Goal: Navigation & Orientation: Find specific page/section

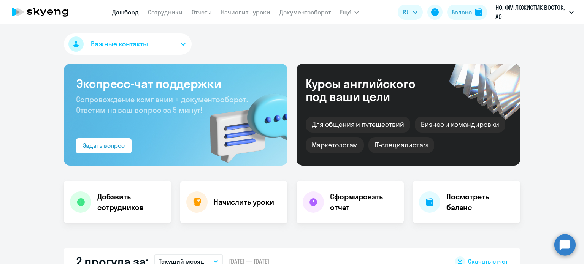
select select "30"
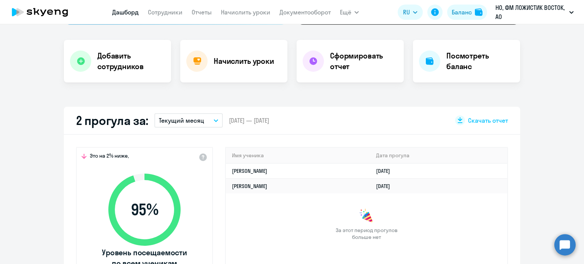
scroll to position [38, 0]
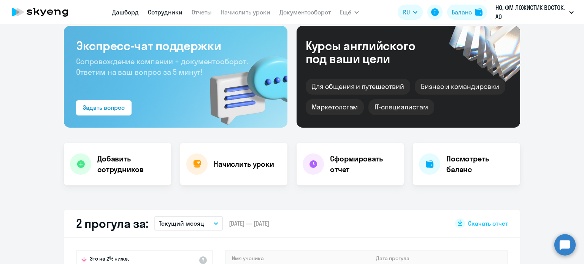
click at [158, 12] on link "Сотрудники" at bounding box center [165, 12] width 35 height 8
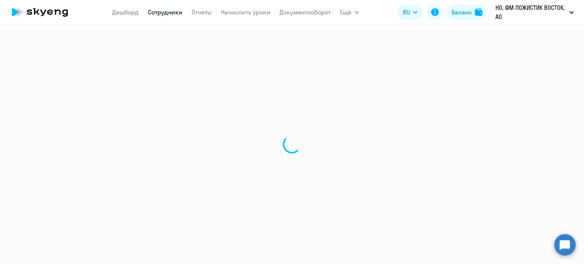
select select "30"
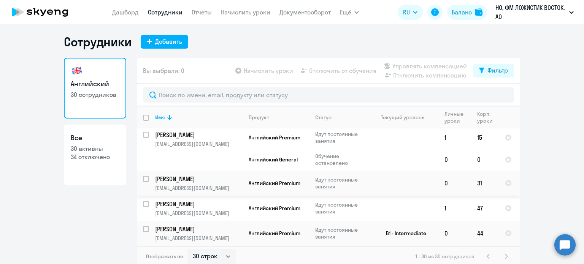
scroll to position [5, 0]
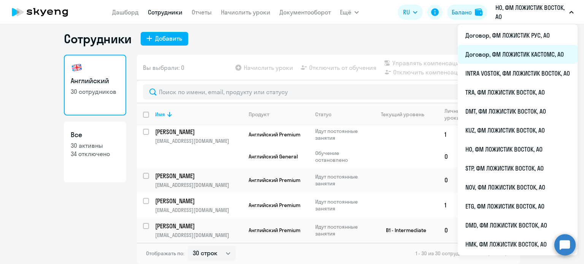
click at [511, 50] on li "Договор, ФМ ЛОЖИСТИК КАСТОМС, АО" at bounding box center [517, 54] width 120 height 19
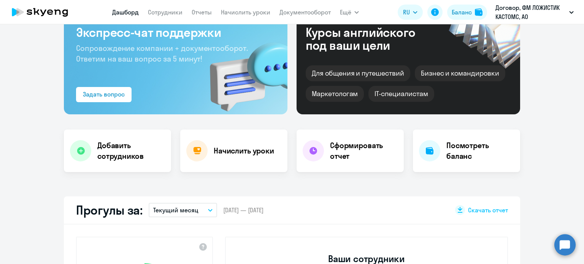
scroll to position [119, 0]
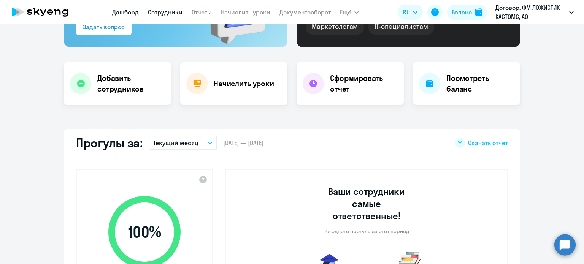
click at [152, 10] on link "Сотрудники" at bounding box center [165, 12] width 35 height 8
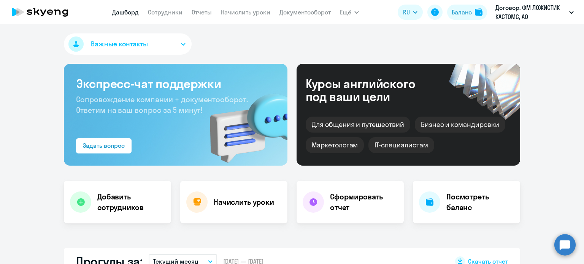
select select "30"
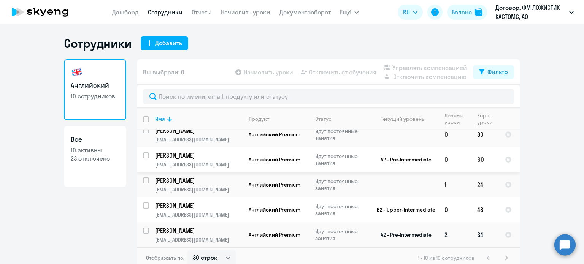
scroll to position [5, 0]
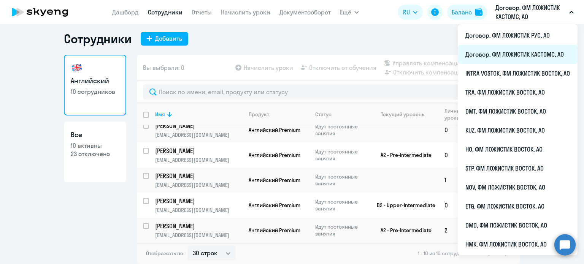
click at [526, 57] on li "Договор, ФМ ЛОЖИСТИК КАСТОМС, АО" at bounding box center [517, 54] width 120 height 19
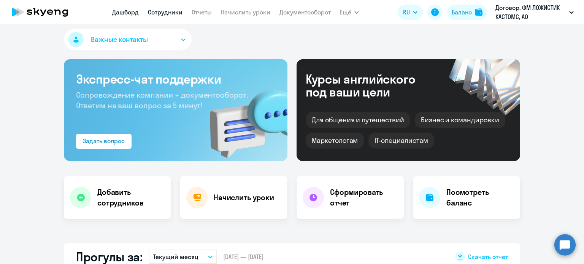
click at [168, 16] on link "Сотрудники" at bounding box center [165, 12] width 35 height 8
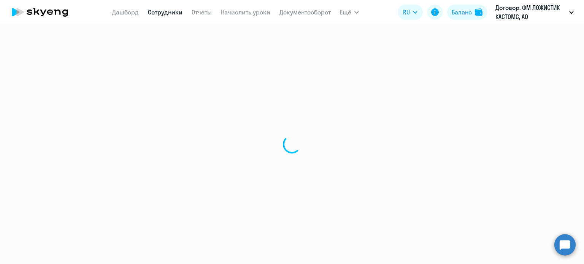
select select "30"
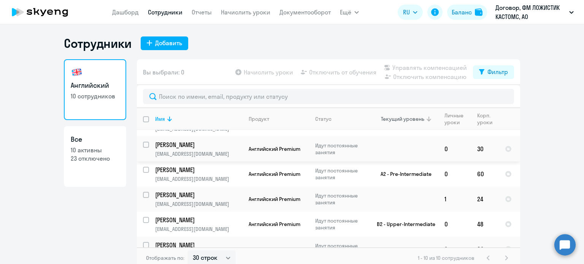
scroll to position [135, 0]
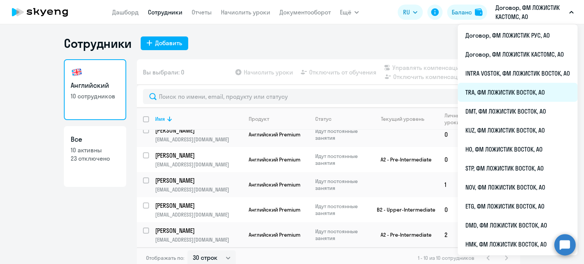
click at [512, 95] on li "TRA, ФМ ЛОЖИСТИК ВОСТОК, АО" at bounding box center [517, 92] width 120 height 19
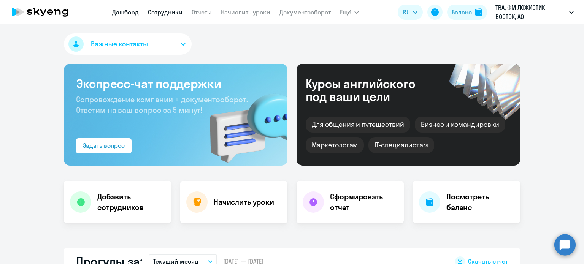
click at [160, 12] on link "Сотрудники" at bounding box center [165, 12] width 35 height 8
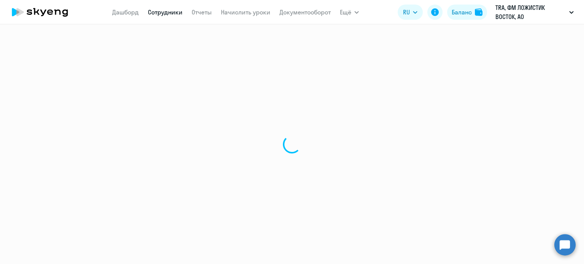
select select "30"
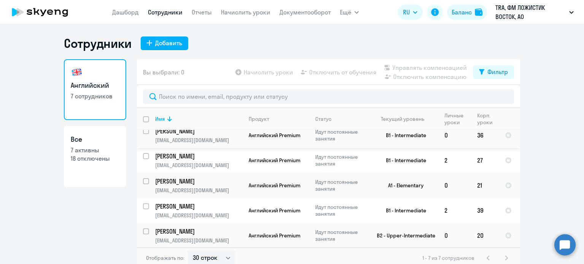
scroll to position [59, 0]
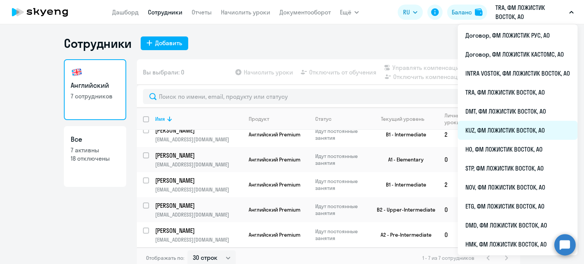
click at [483, 125] on li "KUZ, ФМ ЛОЖИСТИК ВОСТОК, АО" at bounding box center [517, 130] width 120 height 19
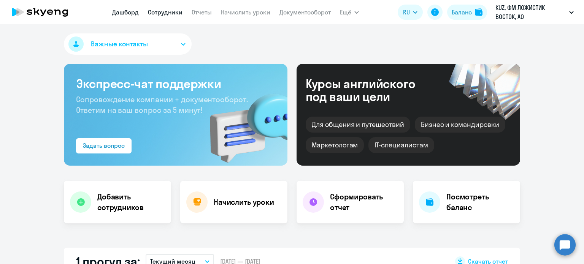
click at [160, 12] on link "Сотрудники" at bounding box center [165, 12] width 35 height 8
select select "30"
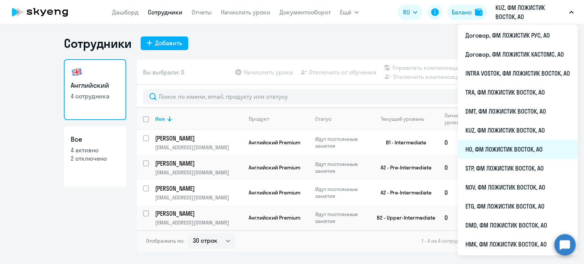
click at [489, 144] on li "HO, ФМ ЛОЖИСТИК ВОСТОК, АО" at bounding box center [517, 149] width 120 height 19
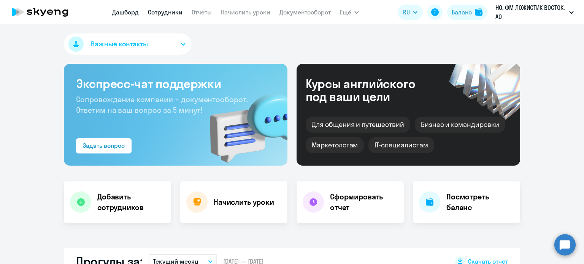
click at [166, 13] on link "Сотрудники" at bounding box center [165, 12] width 35 height 8
select select "30"
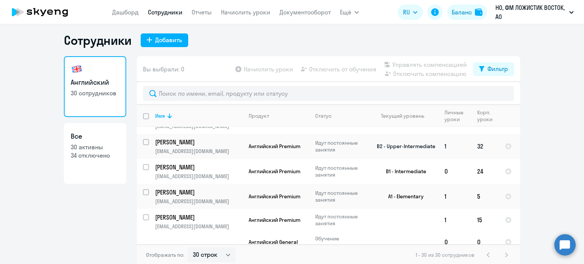
scroll to position [5, 0]
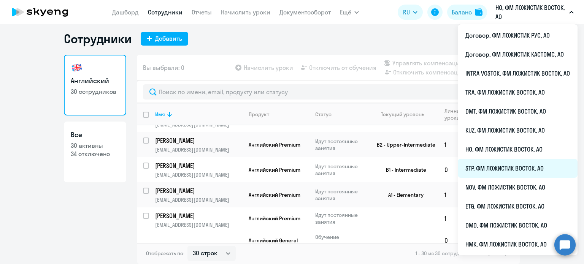
click at [495, 169] on li "STP, ФМ ЛОЖИСТИК ВОСТОК, АО" at bounding box center [517, 168] width 120 height 19
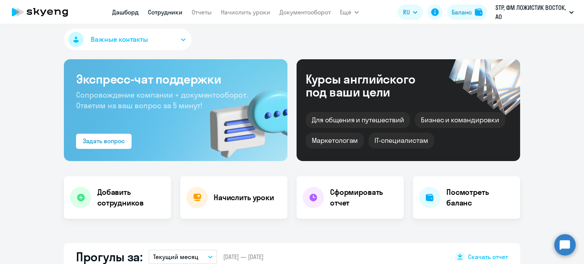
click at [167, 15] on link "Сотрудники" at bounding box center [165, 12] width 35 height 8
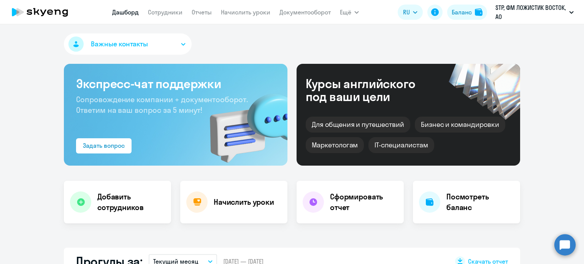
select select "30"
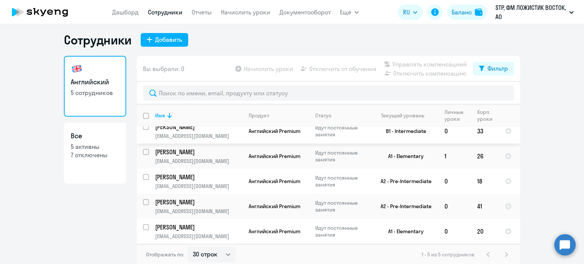
scroll to position [5, 0]
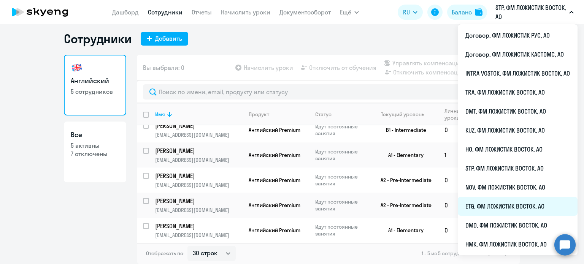
click at [487, 201] on li "ETG, ФМ ЛОЖИСТИК ВОСТОК, АО" at bounding box center [517, 206] width 120 height 19
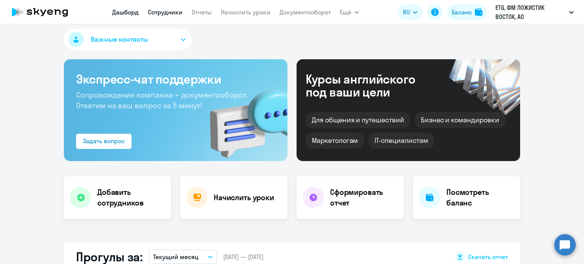
click at [176, 12] on link "Сотрудники" at bounding box center [165, 12] width 35 height 8
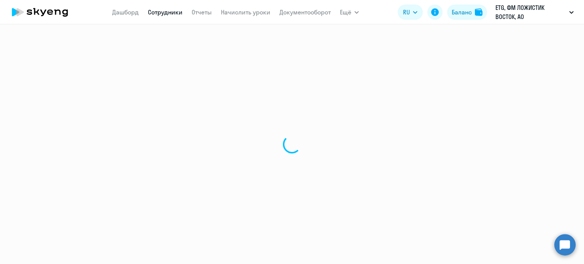
select select "30"
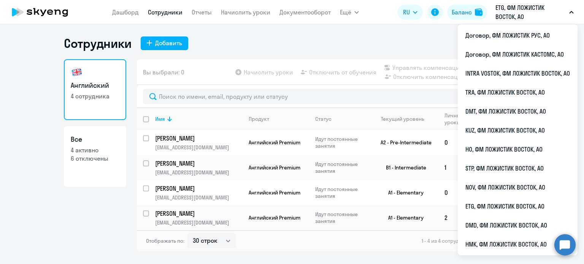
click at [343, 34] on div "Сотрудники Добавить Английский 4 сотрудника Все 4 активно 6 отключены Вы выбрал…" at bounding box center [292, 144] width 584 height 240
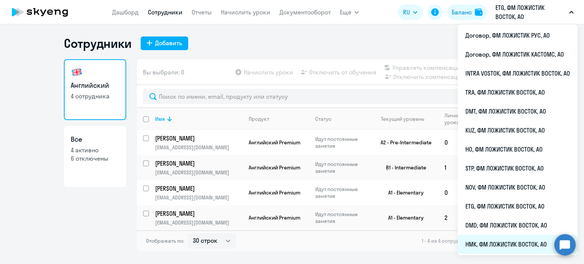
click at [483, 241] on li "НМК, ФМ ЛОЖИСТИК ВОСТОК, АО" at bounding box center [517, 244] width 120 height 19
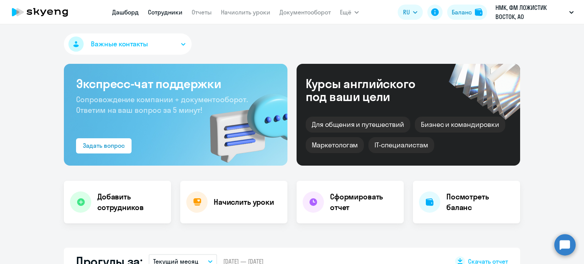
click at [169, 14] on link "Сотрудники" at bounding box center [165, 12] width 35 height 8
select select "30"
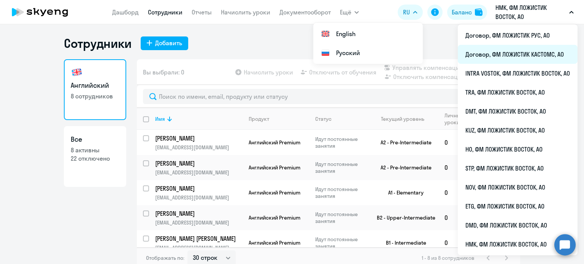
click at [506, 54] on li "Договор, ФМ ЛОЖИСТИК КАСТОМС, АО" at bounding box center [517, 54] width 120 height 19
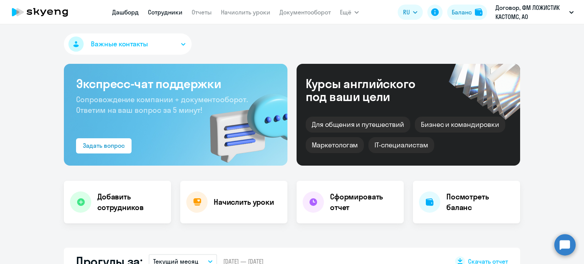
click at [177, 16] on link "Сотрудники" at bounding box center [165, 12] width 35 height 8
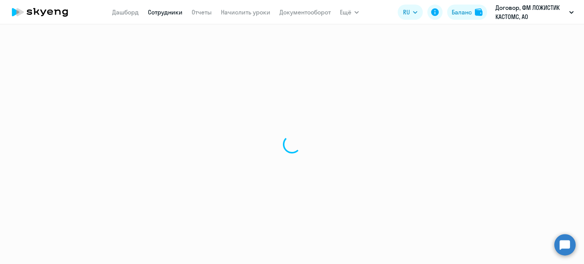
select select "30"
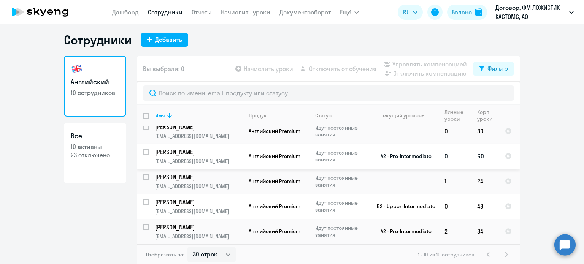
scroll to position [5, 0]
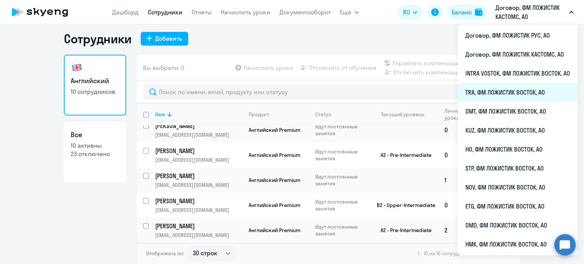
click at [509, 93] on li "TRA, ФМ ЛОЖИСТИК ВОСТОК, АО" at bounding box center [517, 92] width 120 height 19
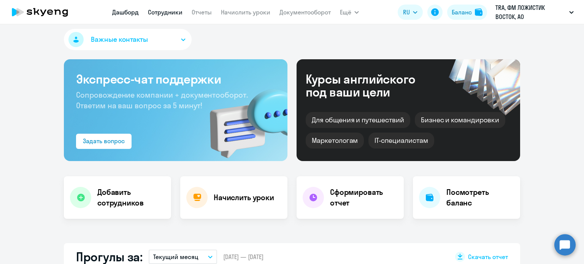
click at [169, 12] on link "Сотрудники" at bounding box center [165, 12] width 35 height 8
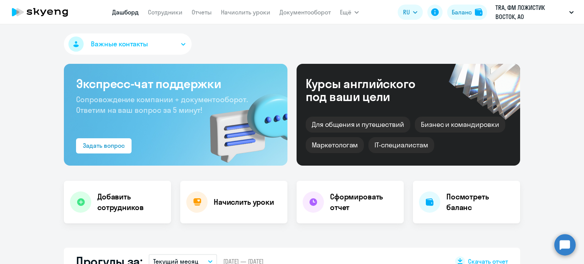
select select "30"
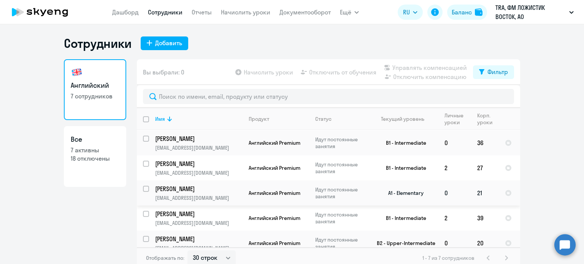
scroll to position [59, 0]
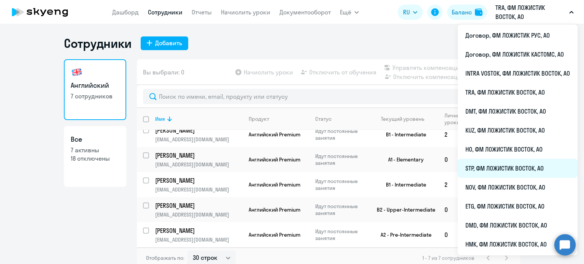
click at [487, 165] on li "STP, ФМ ЛОЖИСТИК ВОСТОК, АО" at bounding box center [517, 168] width 120 height 19
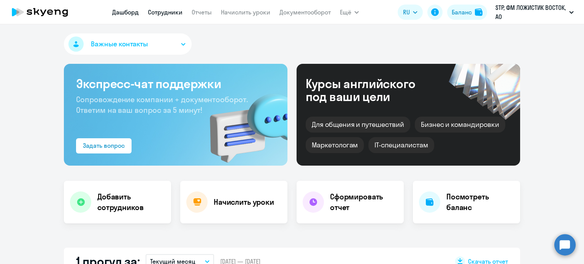
click at [174, 14] on link "Сотрудники" at bounding box center [165, 12] width 35 height 8
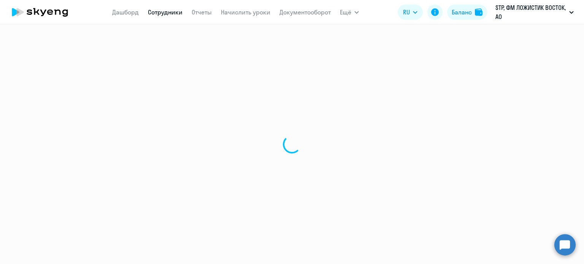
select select "30"
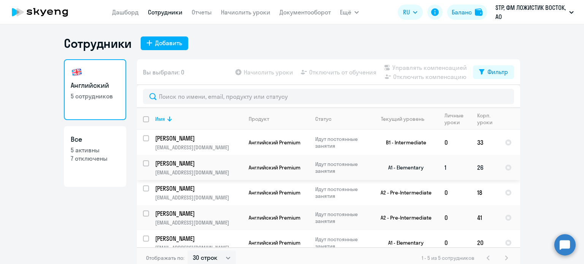
scroll to position [9, 0]
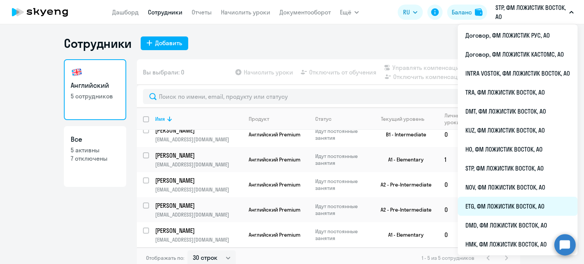
click at [487, 209] on li "ETG, ФМ ЛОЖИСТИК ВОСТОК, АО" at bounding box center [517, 206] width 120 height 19
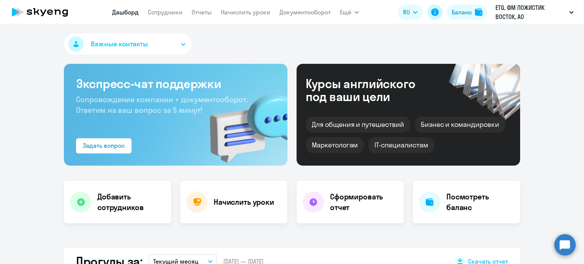
select select "30"
